Goal: Task Accomplishment & Management: Manage account settings

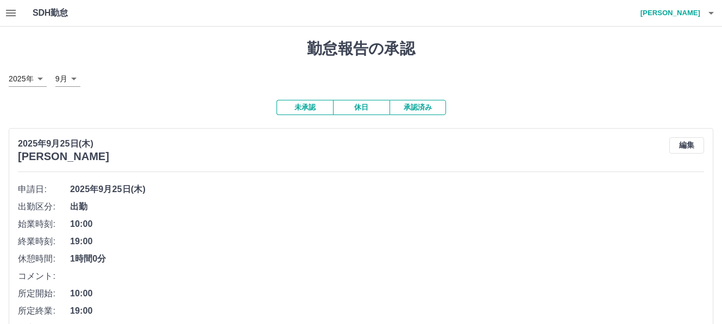
click at [290, 106] on button "未承認" at bounding box center [305, 107] width 57 height 15
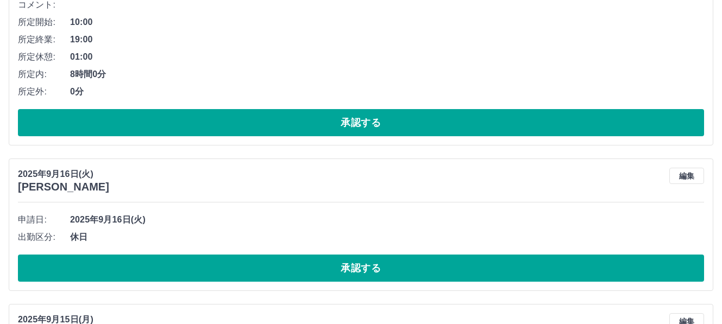
scroll to position [545, 0]
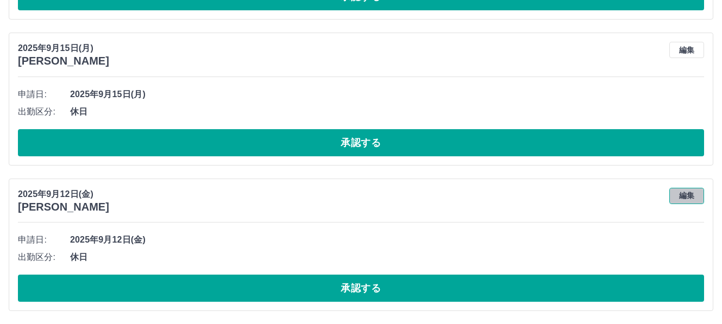
click at [686, 198] on button "編集" at bounding box center [686, 196] width 35 height 16
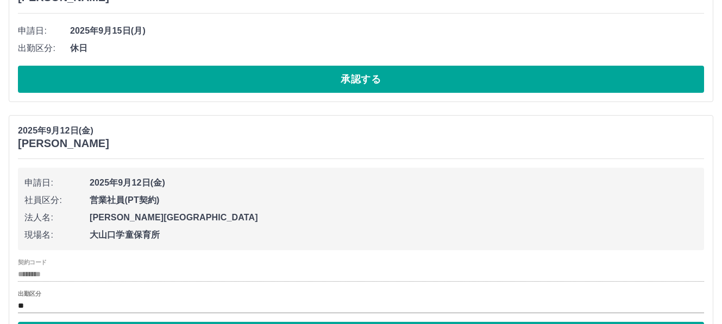
scroll to position [691, 0]
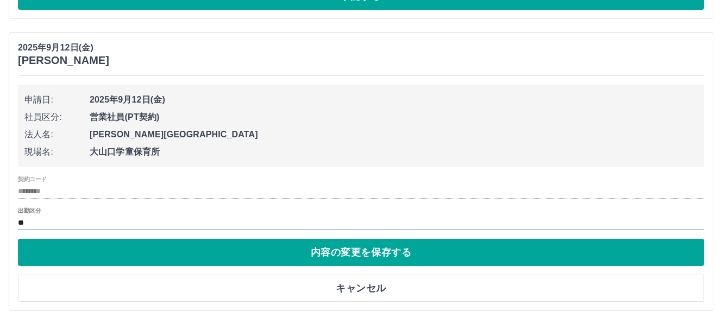
click at [67, 221] on input "**" at bounding box center [361, 223] width 686 height 14
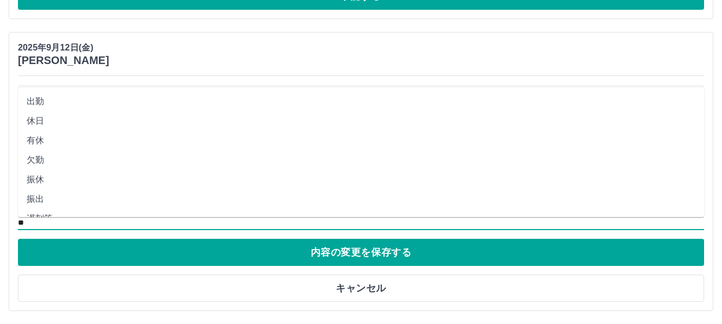
click at [54, 134] on li "有休" at bounding box center [361, 141] width 686 height 20
type input "**"
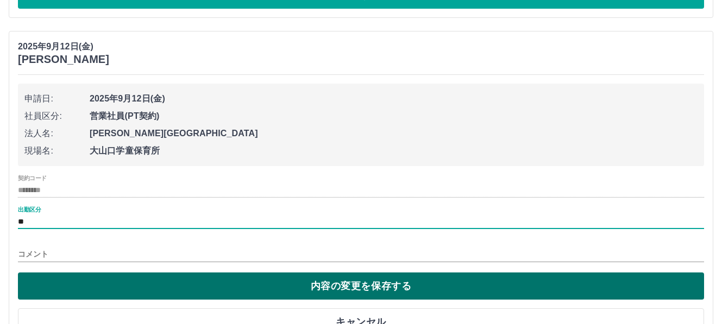
click at [131, 283] on button "内容の変更を保存する" at bounding box center [361, 286] width 686 height 27
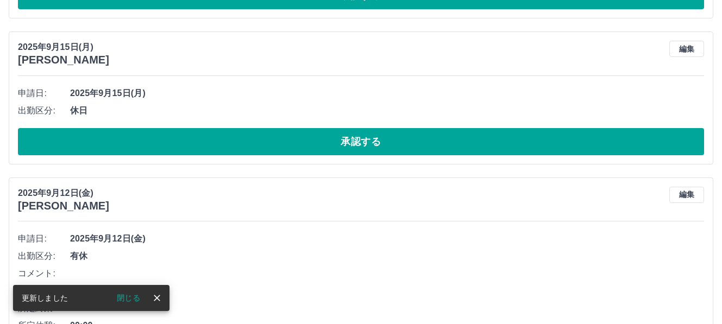
scroll to position [649, 0]
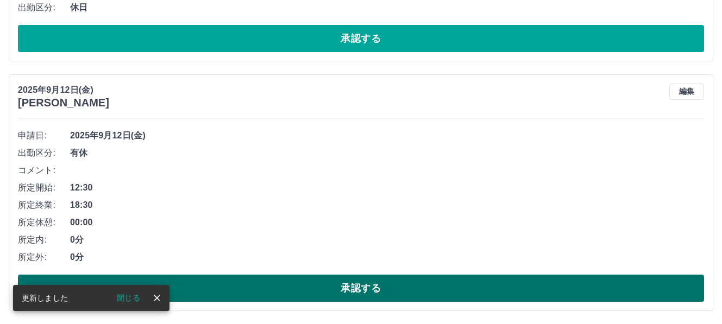
click at [245, 281] on button "承認する" at bounding box center [361, 288] width 686 height 27
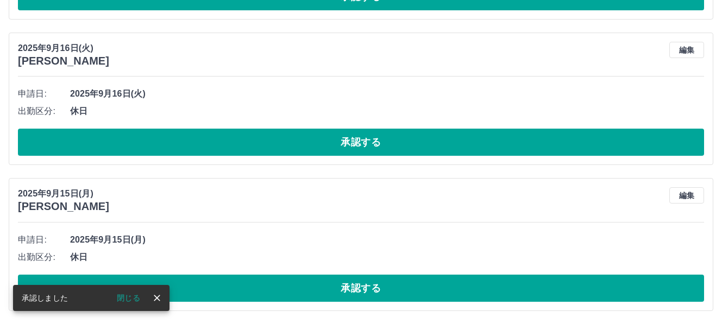
scroll to position [399, 0]
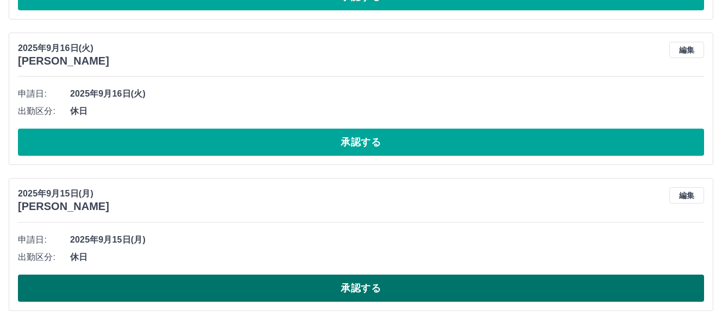
click at [284, 288] on button "承認する" at bounding box center [361, 288] width 686 height 27
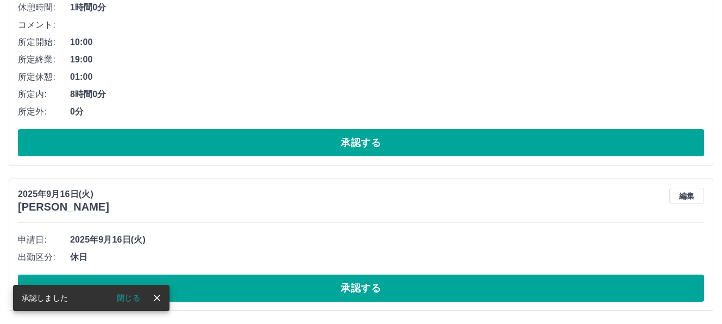
scroll to position [253, 0]
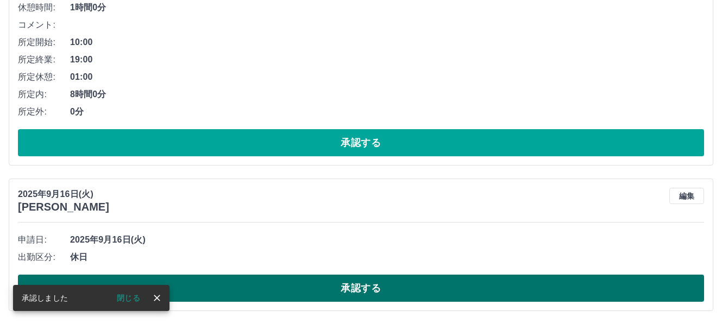
click at [290, 281] on button "承認する" at bounding box center [361, 288] width 686 height 27
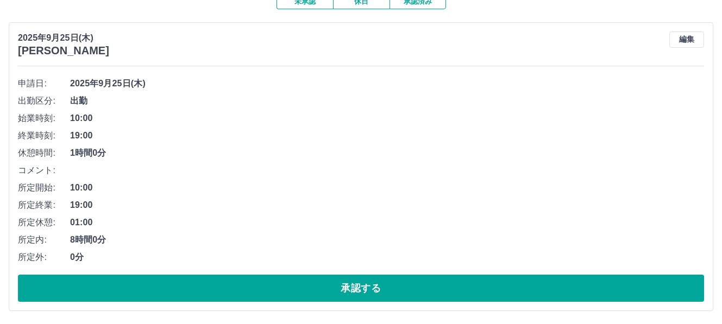
scroll to position [0, 0]
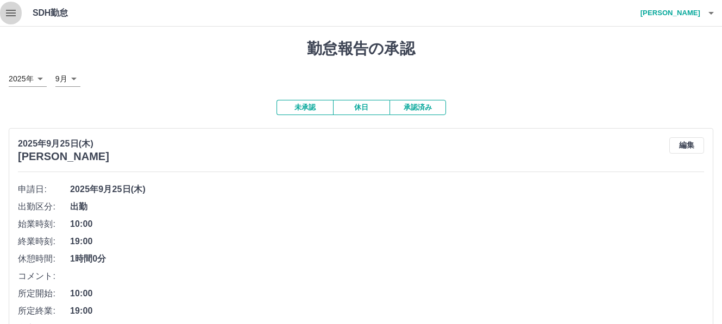
click at [9, 10] on icon "button" at bounding box center [11, 13] width 10 height 7
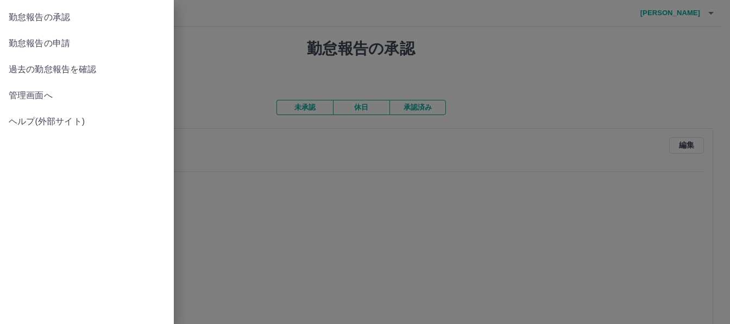
click at [298, 40] on div at bounding box center [365, 162] width 730 height 324
